Goal: Task Accomplishment & Management: Complete application form

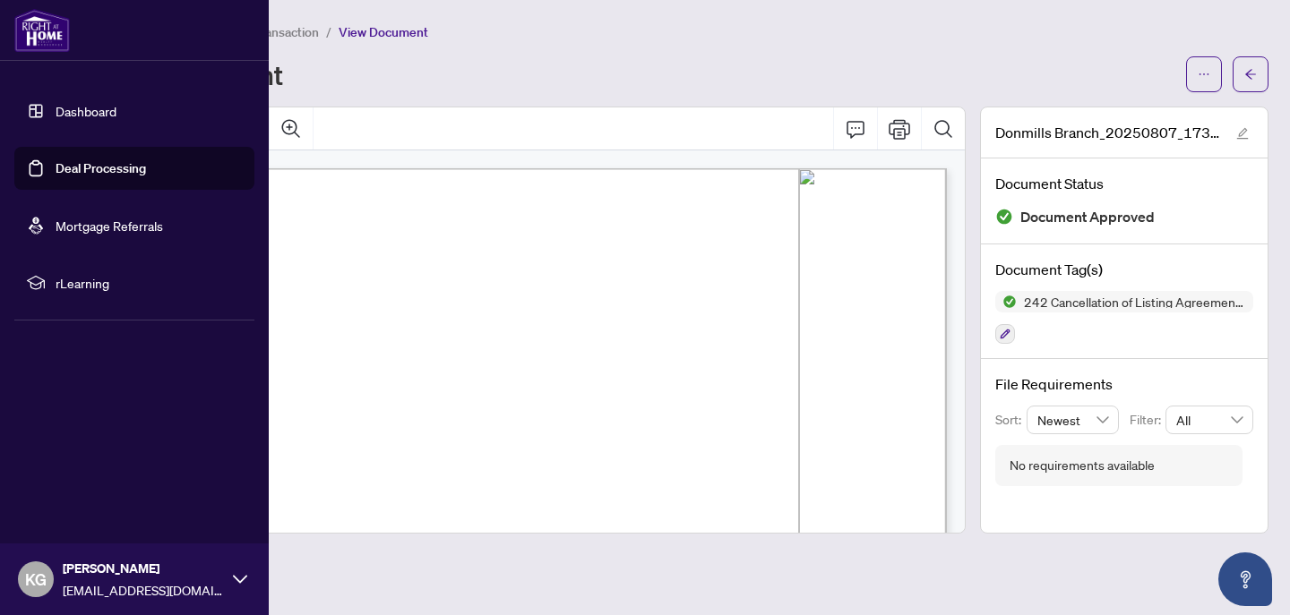
click at [72, 167] on link "Deal Processing" at bounding box center [101, 168] width 90 height 16
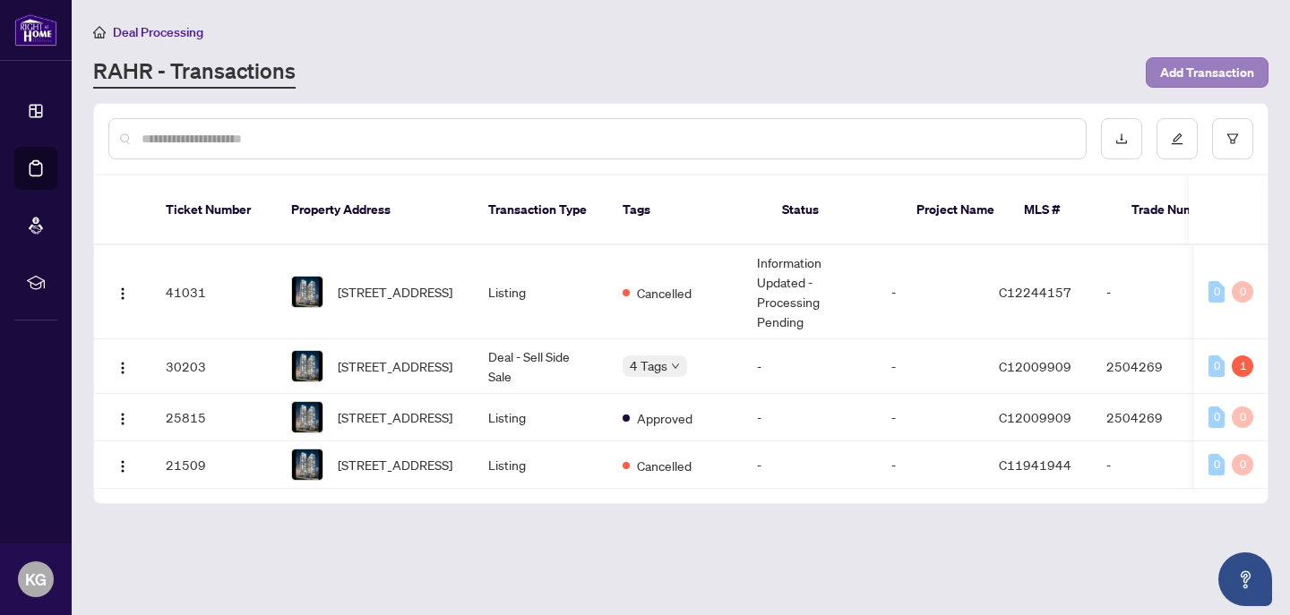
click at [1235, 65] on span "Add Transaction" at bounding box center [1207, 72] width 94 height 29
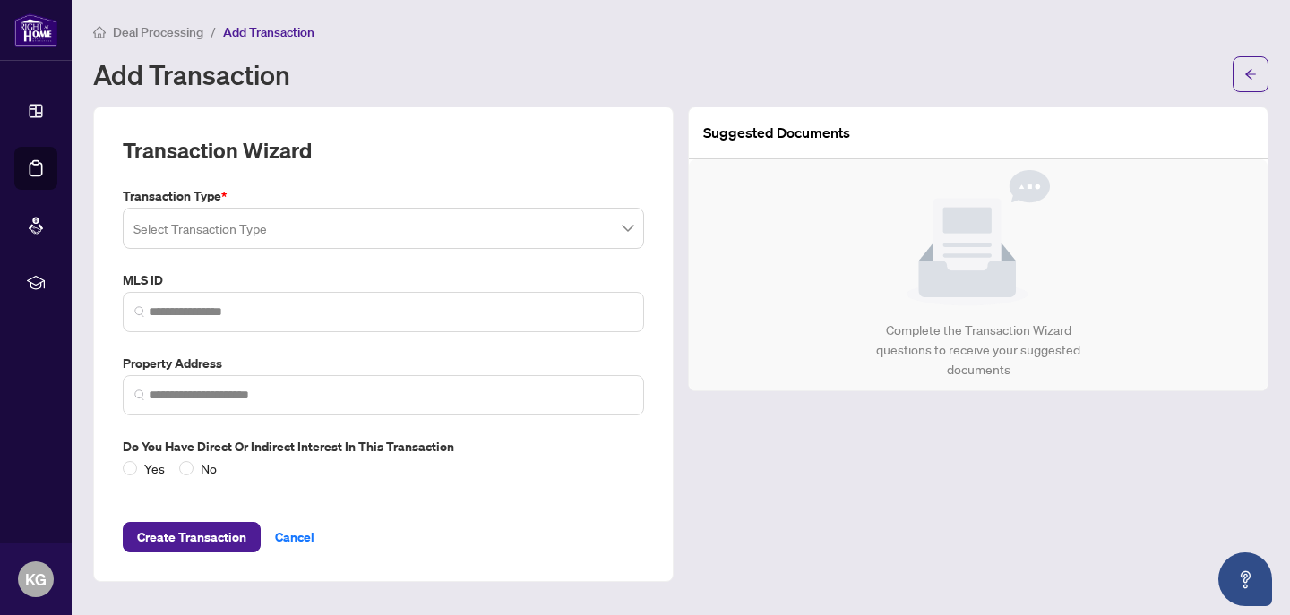
click at [239, 227] on input "search" at bounding box center [375, 230] width 484 height 39
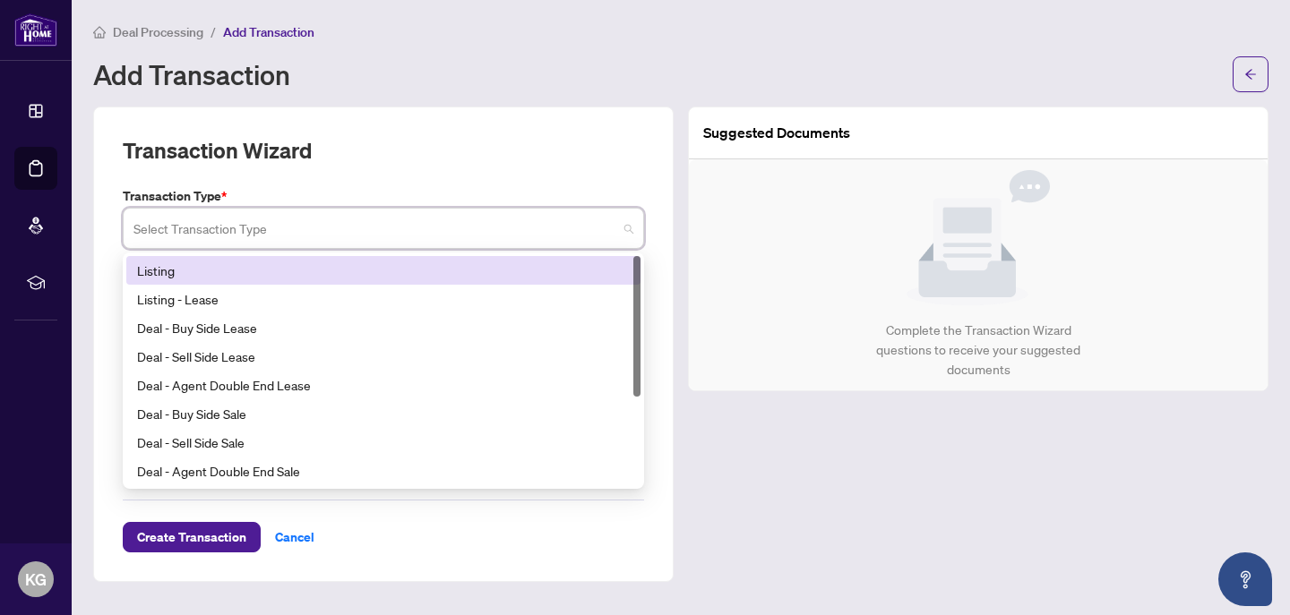
click at [230, 271] on div "Listing" at bounding box center [383, 271] width 493 height 20
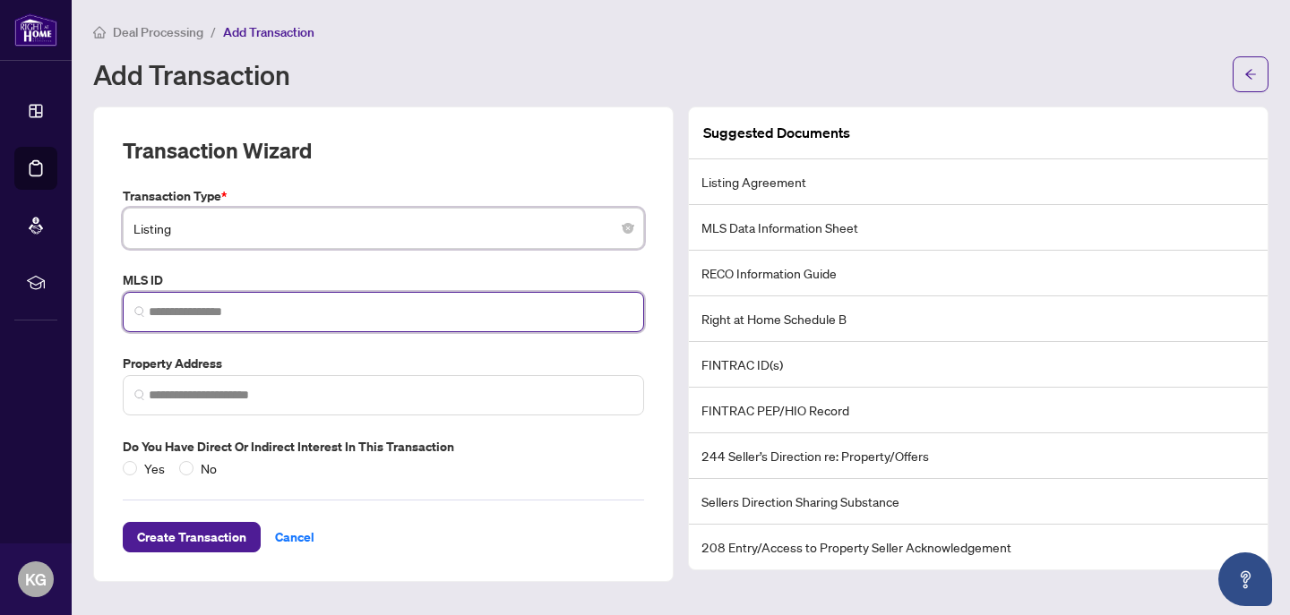
click at [243, 313] on input "search" at bounding box center [391, 312] width 484 height 19
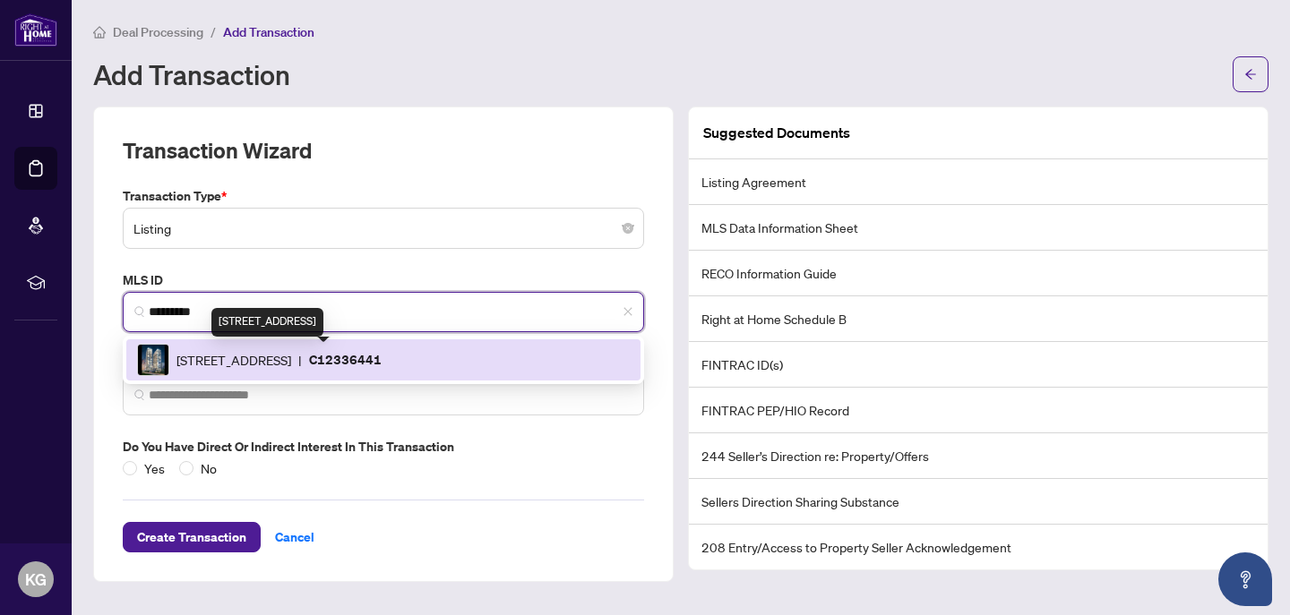
click at [254, 354] on span "99 Broadway Ave, Toronto, Ontario M4P 0E3, Canada" at bounding box center [233, 360] width 115 height 20
type input "*********"
type input "**********"
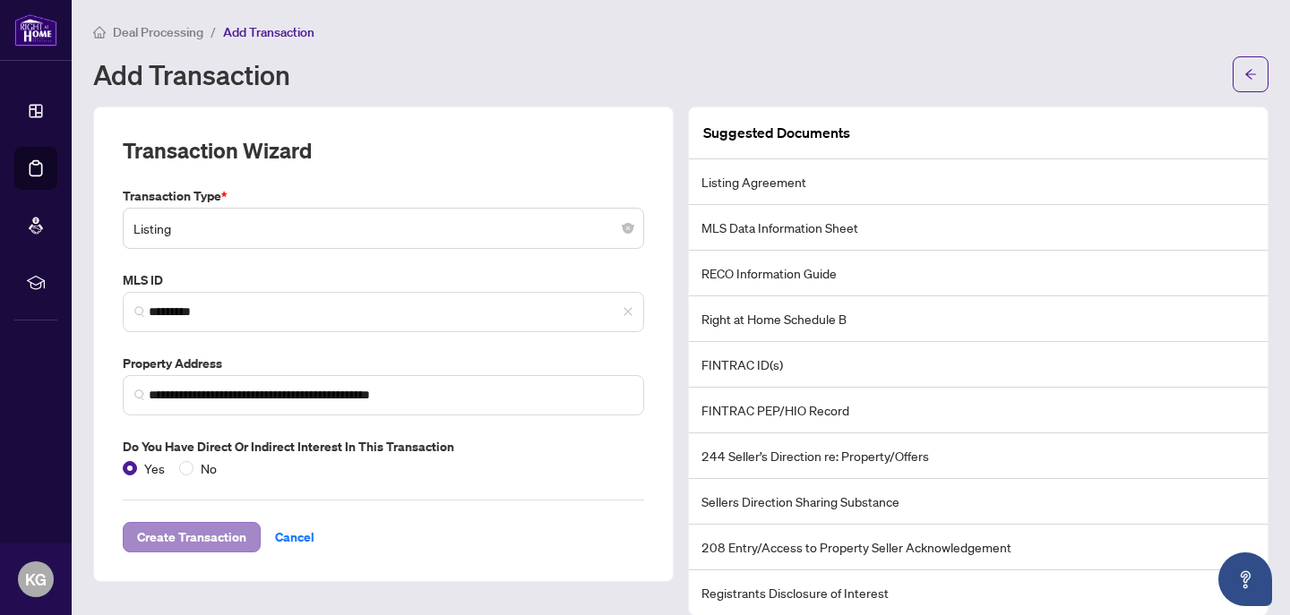
click at [190, 531] on span "Create Transaction" at bounding box center [191, 537] width 109 height 29
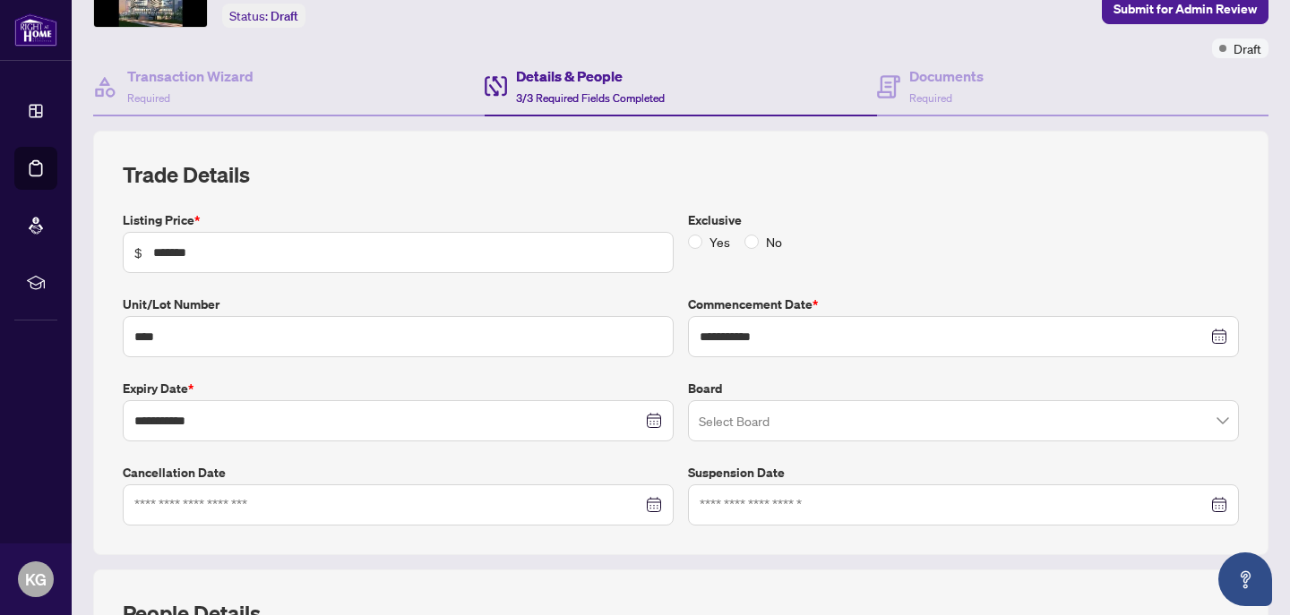
scroll to position [120, 0]
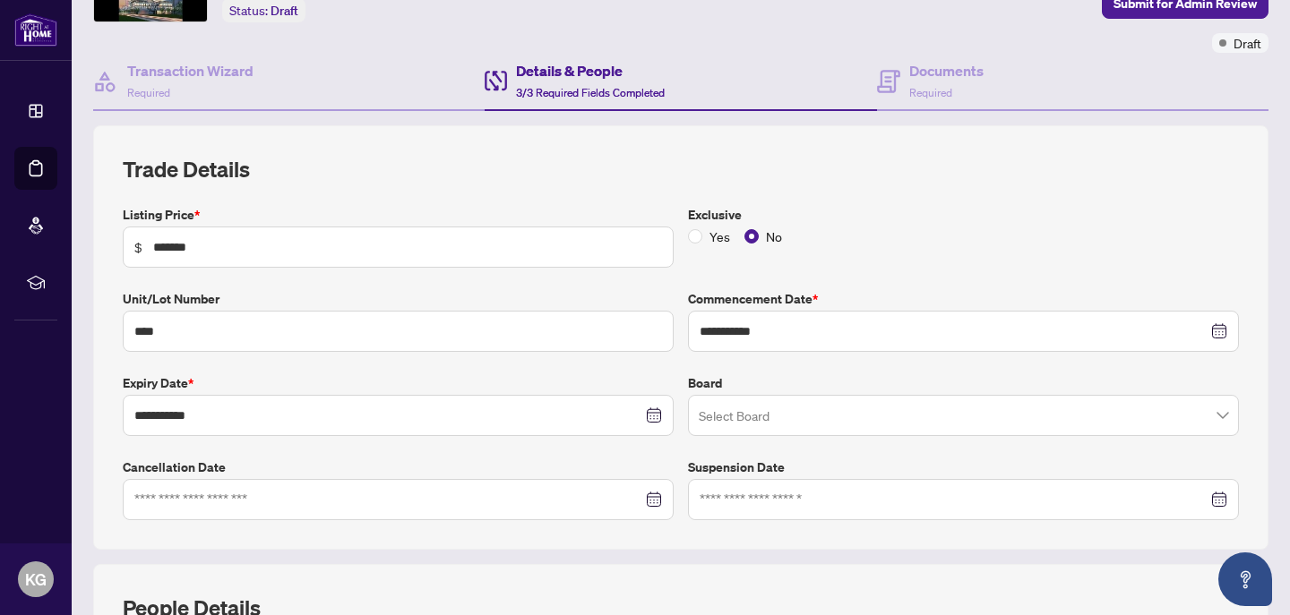
click at [723, 426] on input "search" at bounding box center [955, 418] width 513 height 39
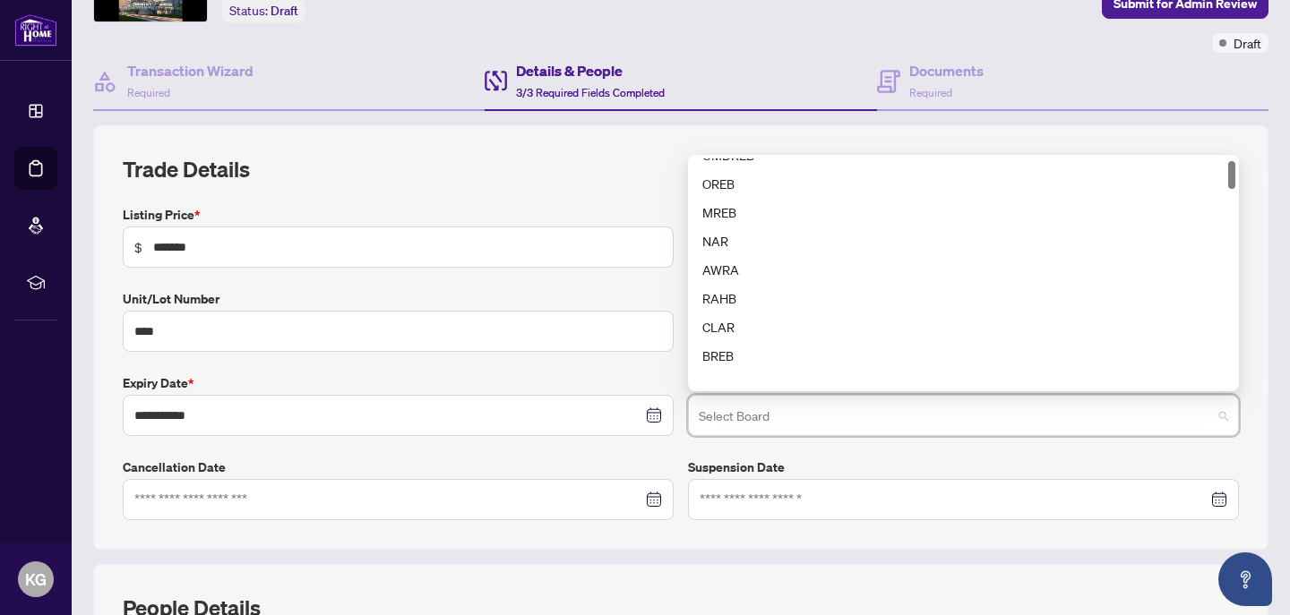
scroll to position [0, 0]
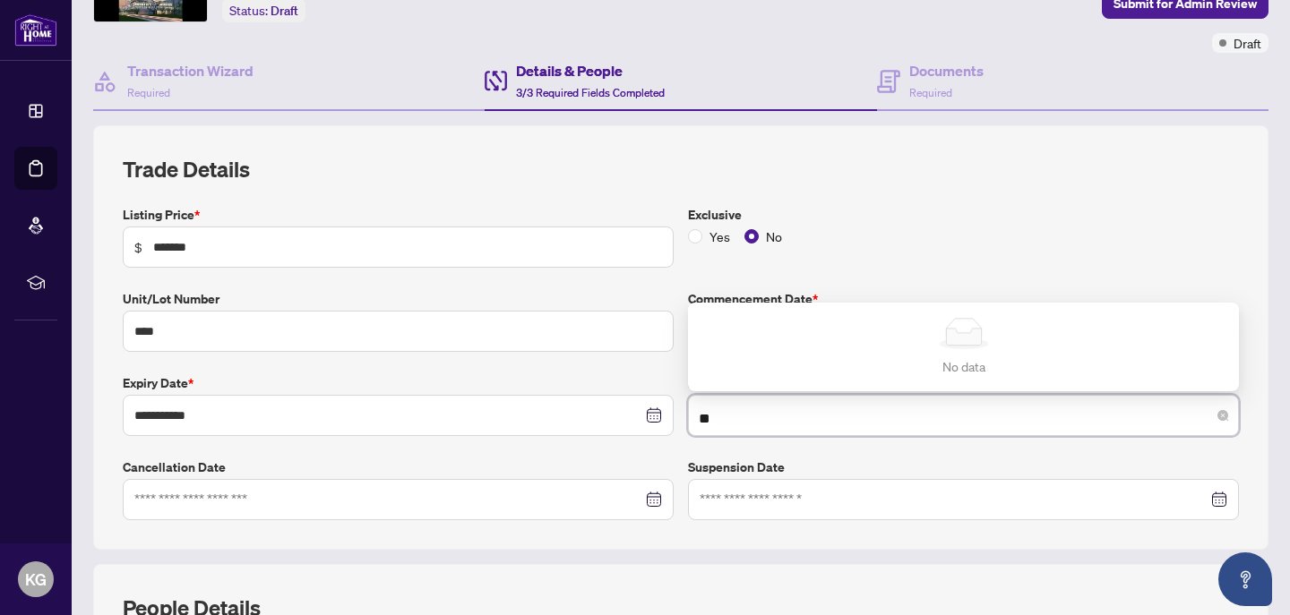
type input "*"
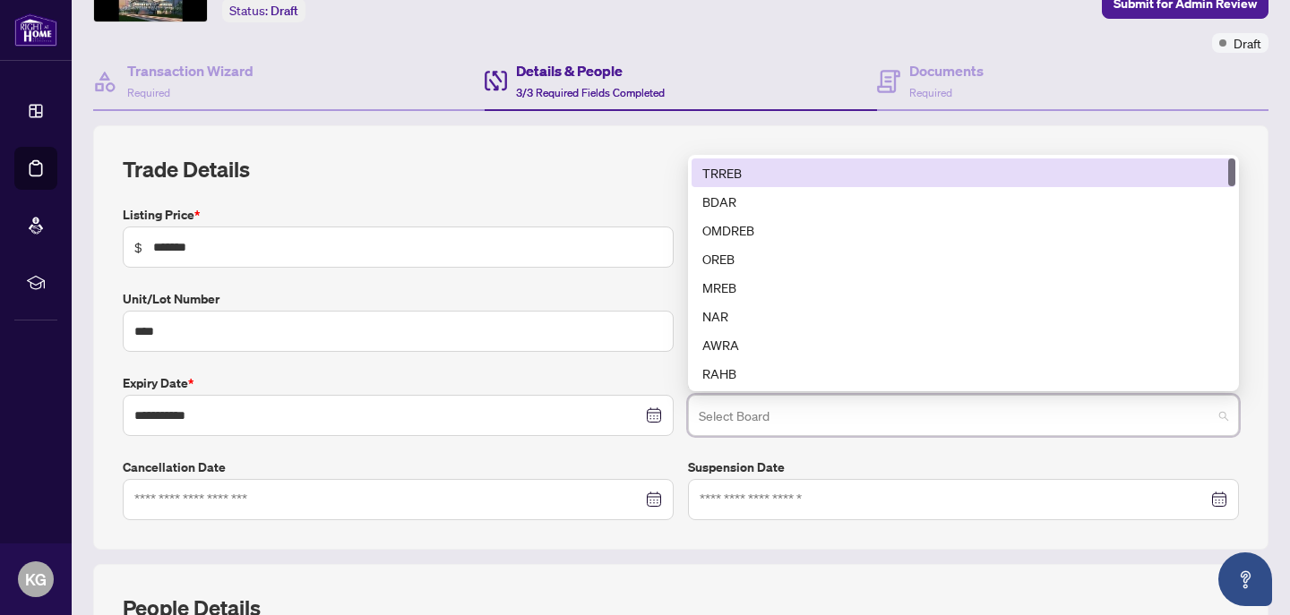
click at [753, 172] on div "TRREB" at bounding box center [963, 173] width 522 height 20
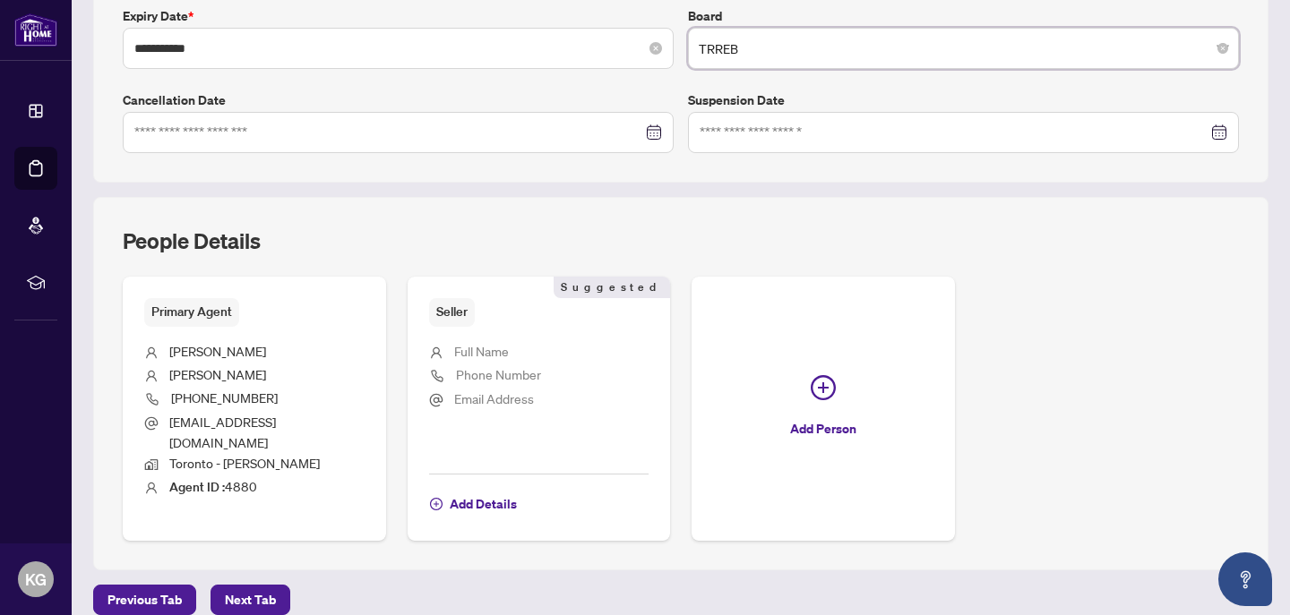
scroll to position [488, 0]
click at [493, 345] on span "Full Name" at bounding box center [481, 350] width 55 height 16
click at [246, 585] on span "Next Tab" at bounding box center [250, 599] width 51 height 29
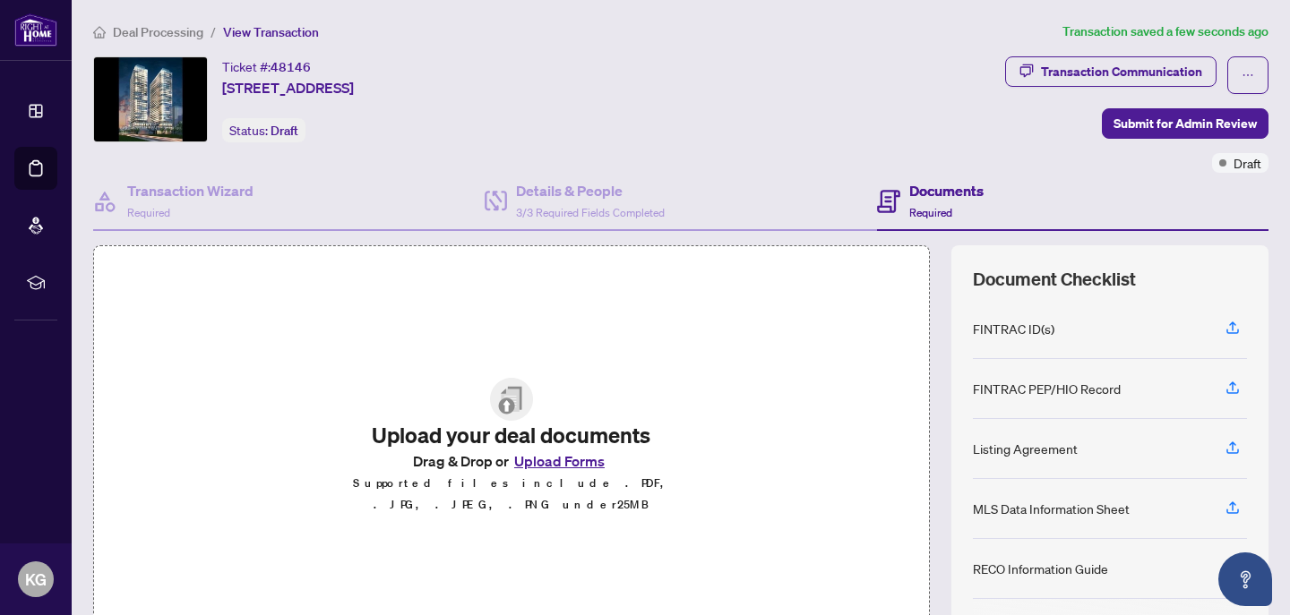
click at [576, 471] on button "Upload Forms" at bounding box center [559, 461] width 101 height 23
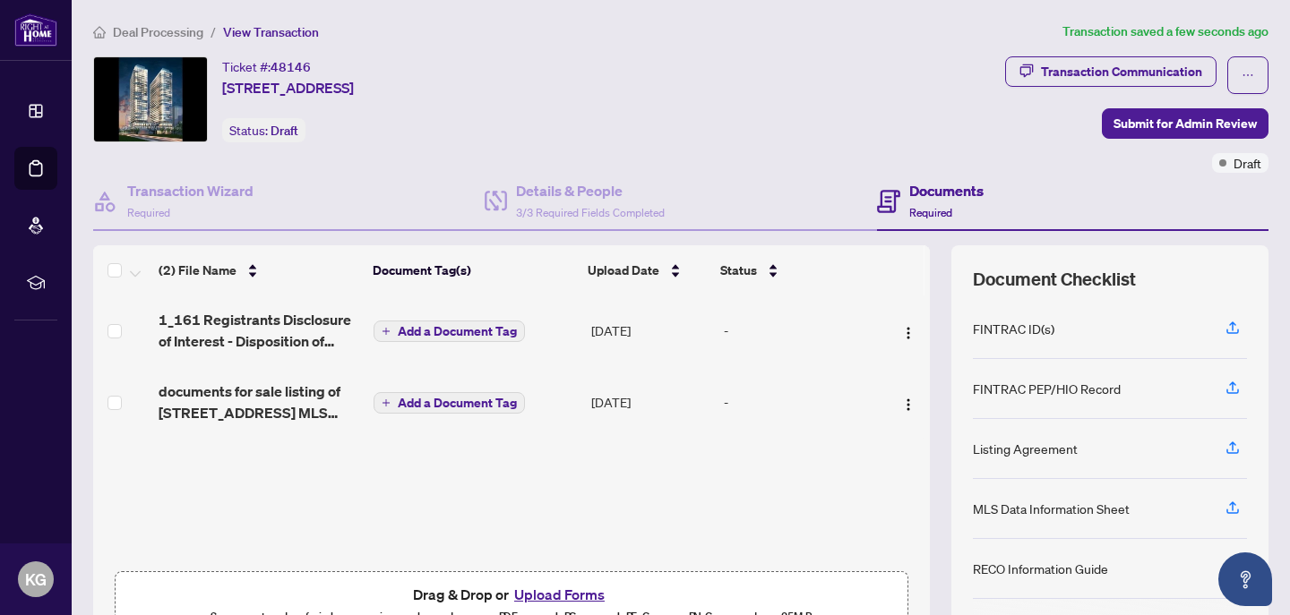
click at [934, 190] on h4 "Documents" at bounding box center [946, 191] width 74 height 22
click at [1169, 131] on span "Submit for Admin Review" at bounding box center [1185, 123] width 143 height 29
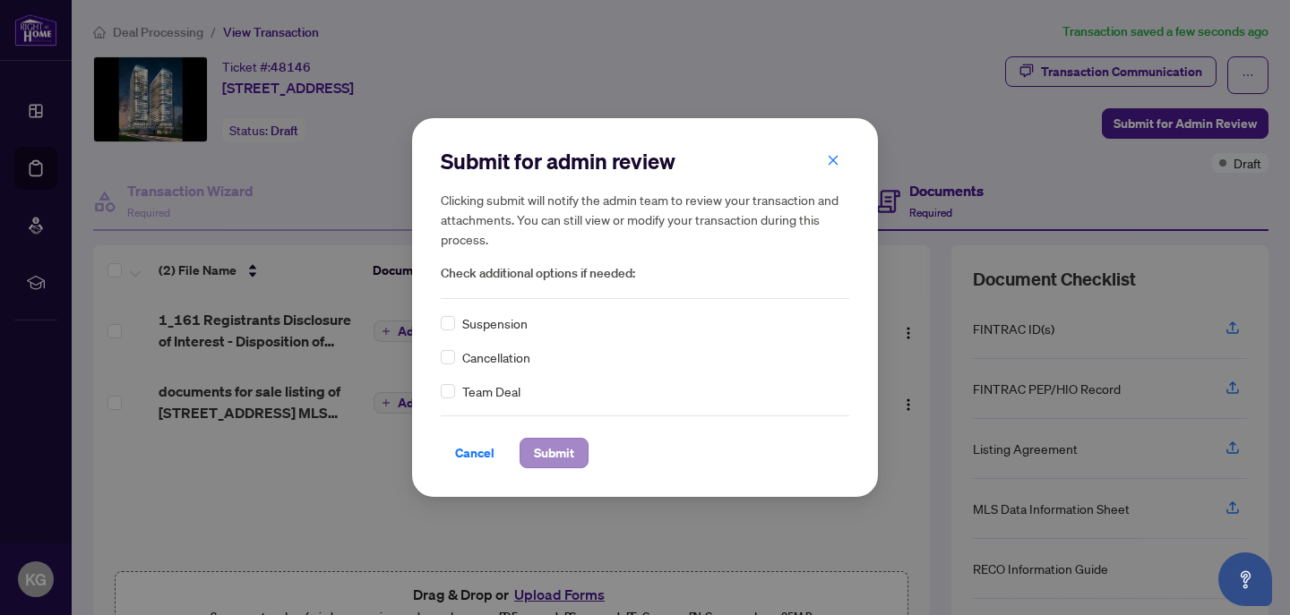
click at [547, 443] on span "Submit" at bounding box center [554, 453] width 40 height 29
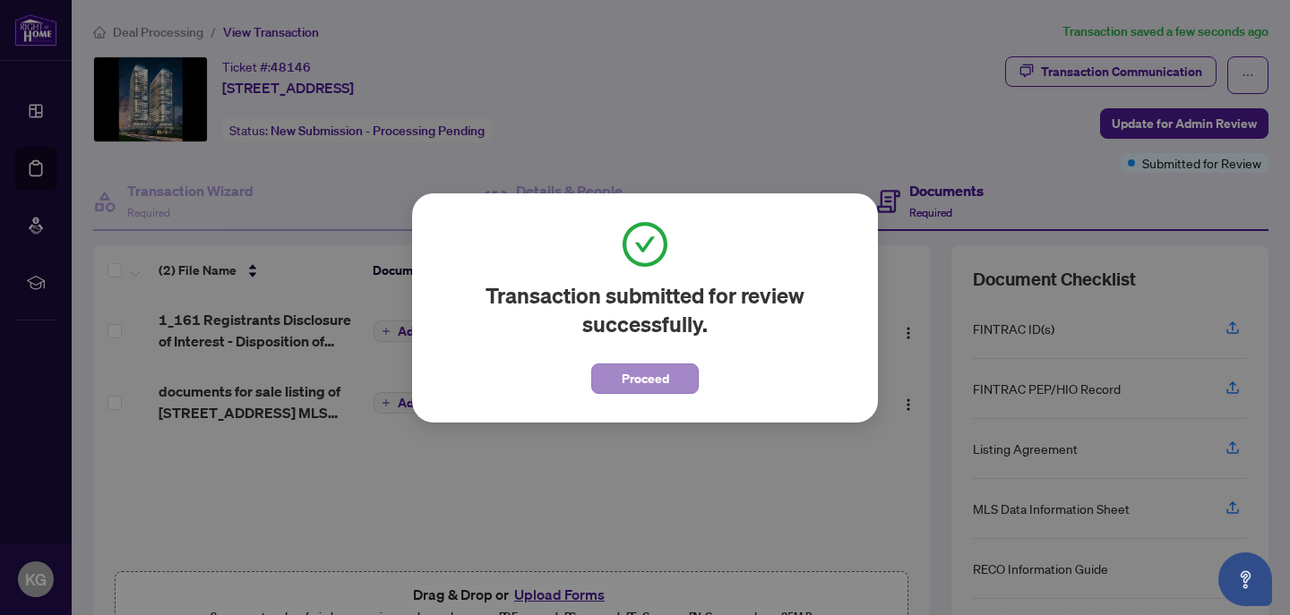
click at [646, 383] on span "Proceed" at bounding box center [645, 379] width 47 height 29
